Goal: Task Accomplishment & Management: Manage account settings

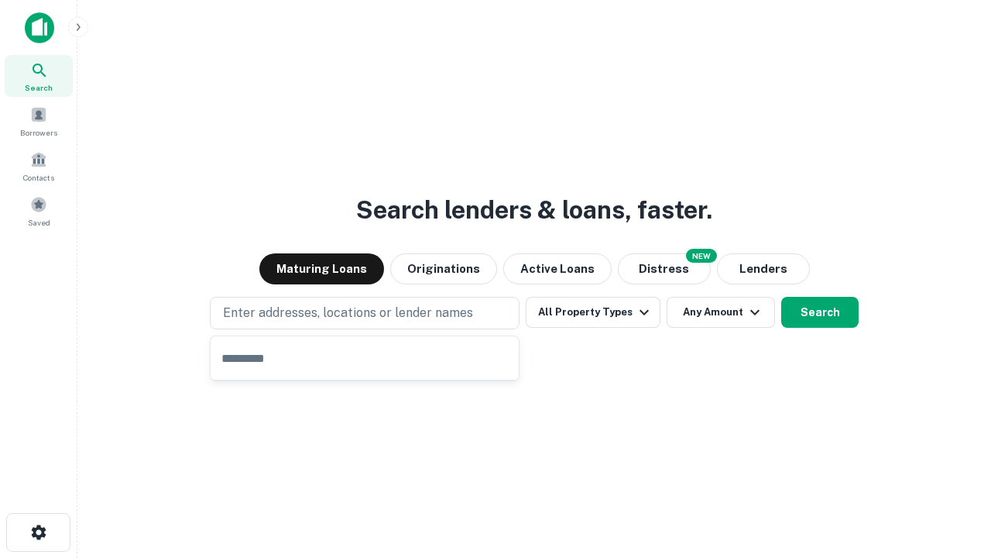
type input "**********"
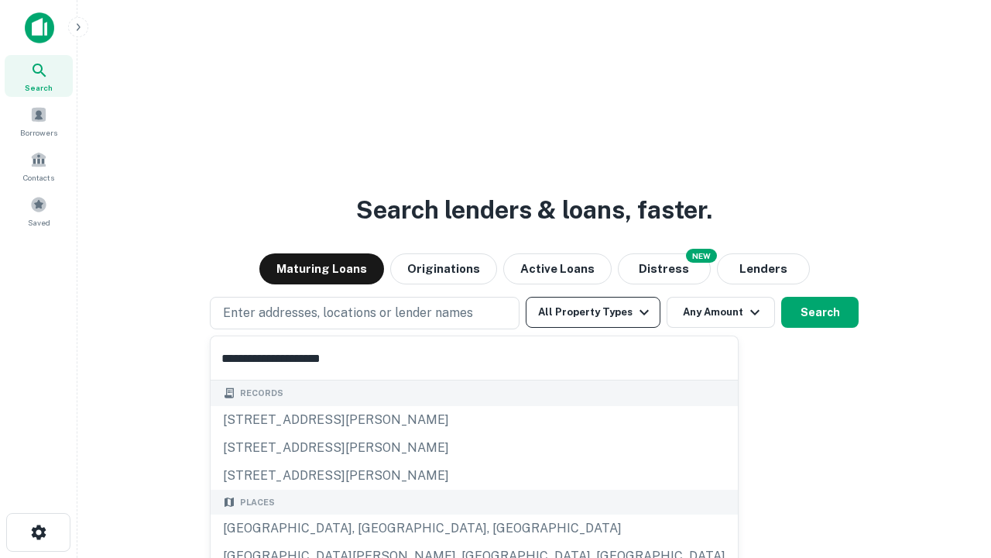
click at [593, 312] on button "All Property Types" at bounding box center [593, 312] width 135 height 31
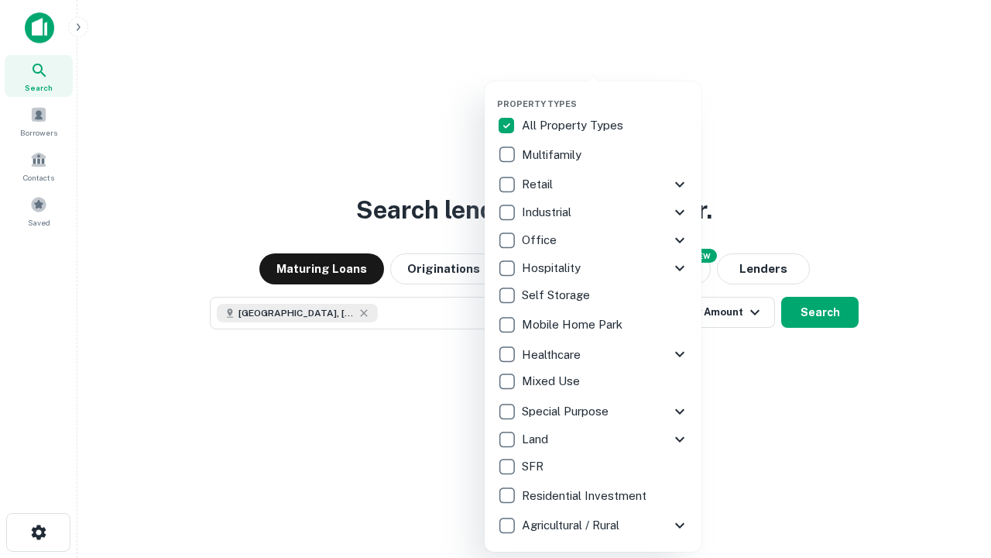
click at [606, 94] on button "button" at bounding box center [605, 94] width 217 height 1
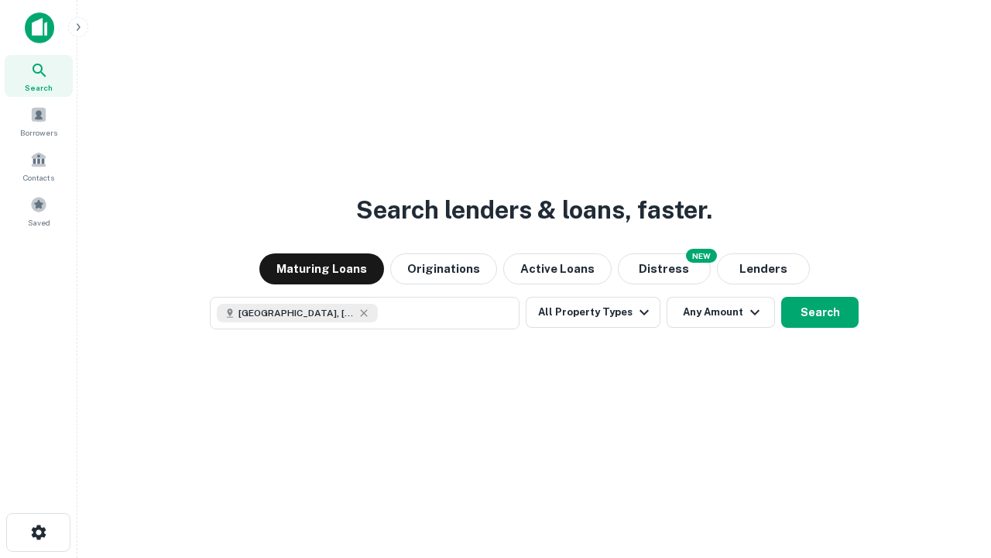
scroll to position [25, 0]
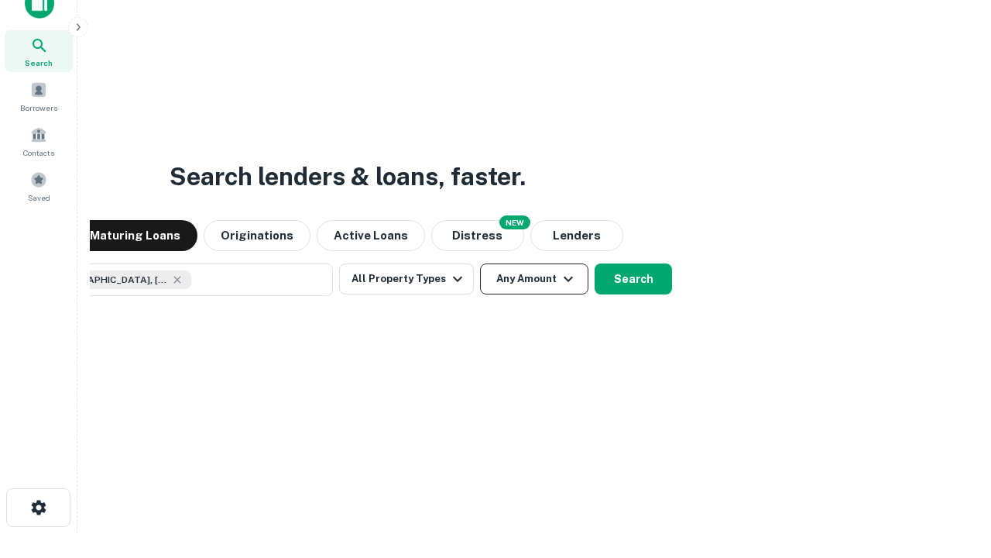
click at [480, 263] on button "Any Amount" at bounding box center [534, 278] width 108 height 31
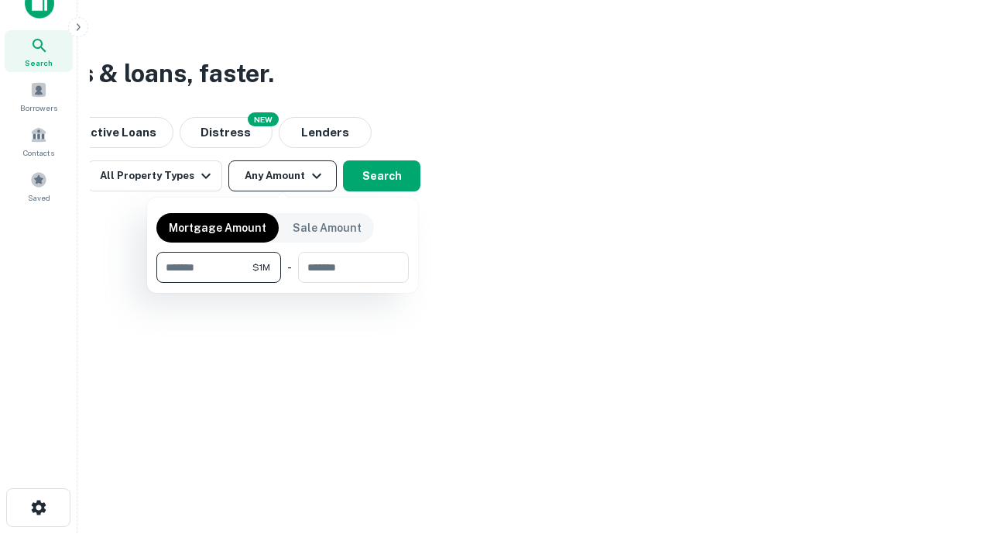
type input "*******"
click at [283, 283] on button "button" at bounding box center [282, 283] width 252 height 1
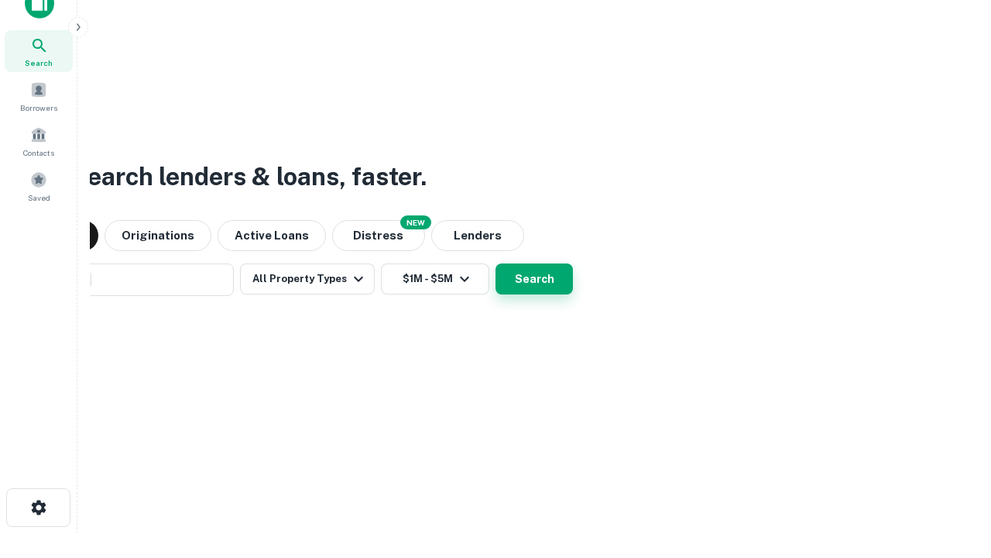
click at [496, 263] on button "Search" at bounding box center [534, 278] width 77 height 31
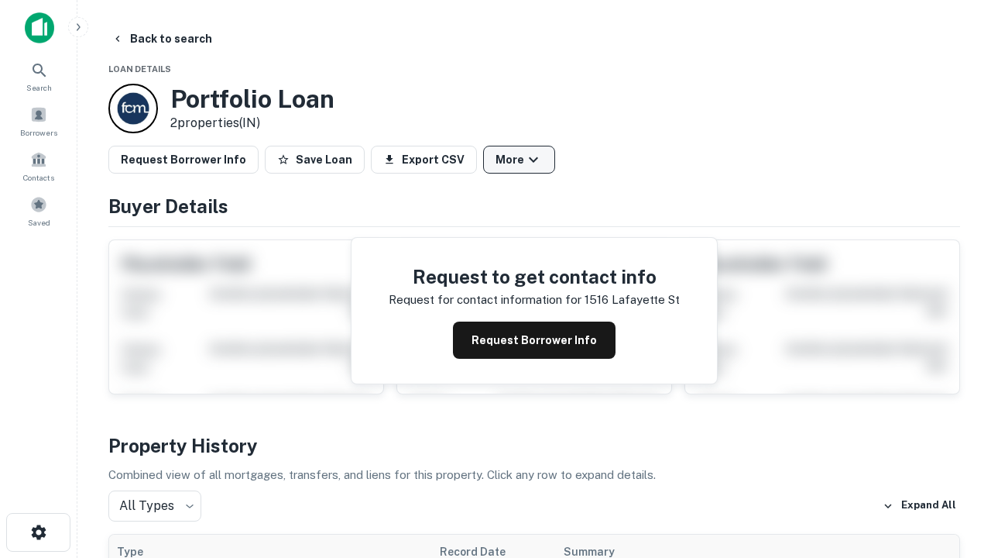
click at [519, 160] on button "More" at bounding box center [519, 160] width 72 height 28
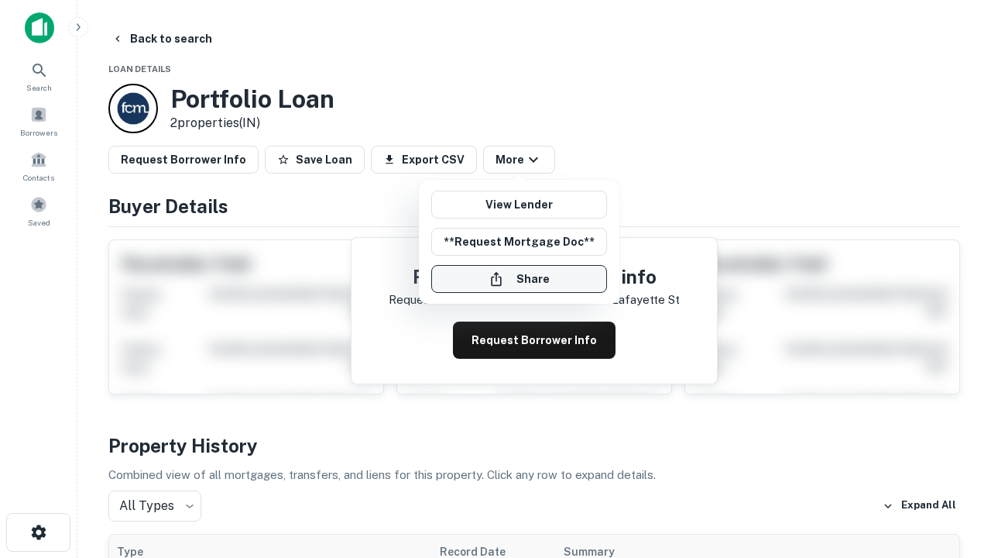
click at [519, 279] on button "Share" at bounding box center [519, 279] width 176 height 28
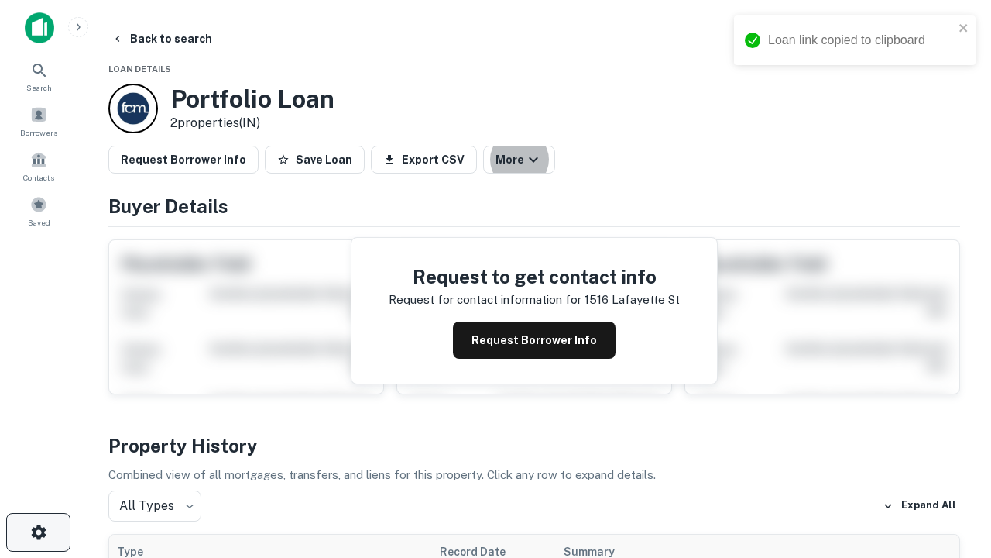
click at [38, 532] on icon "button" at bounding box center [38, 532] width 19 height 19
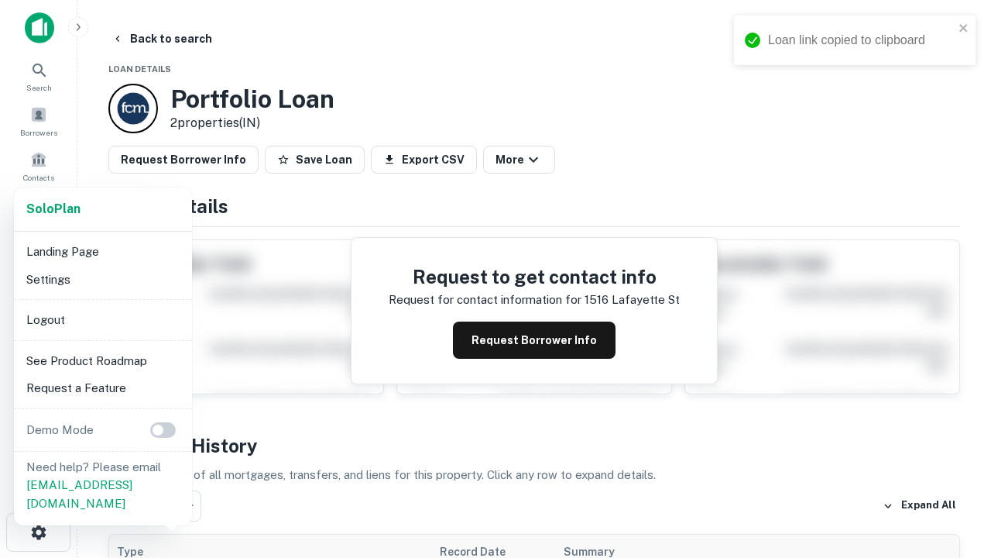
click at [102, 319] on li "Logout" at bounding box center [103, 320] width 166 height 28
